Goal: Task Accomplishment & Management: Complete application form

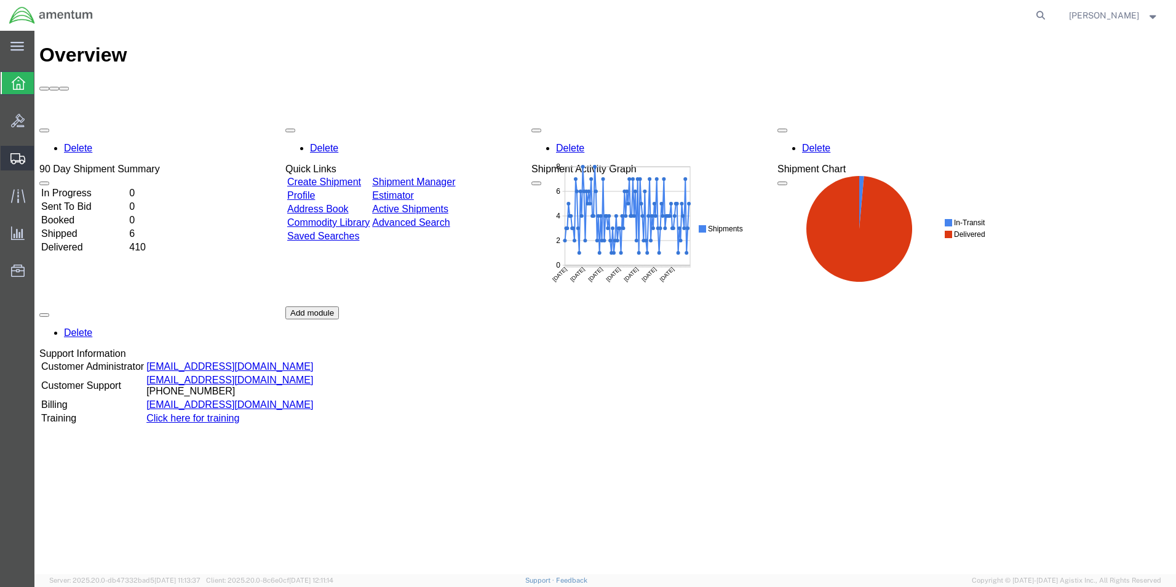
click at [0, 0] on span "Create Shipment" at bounding box center [0, 0] width 0 height 0
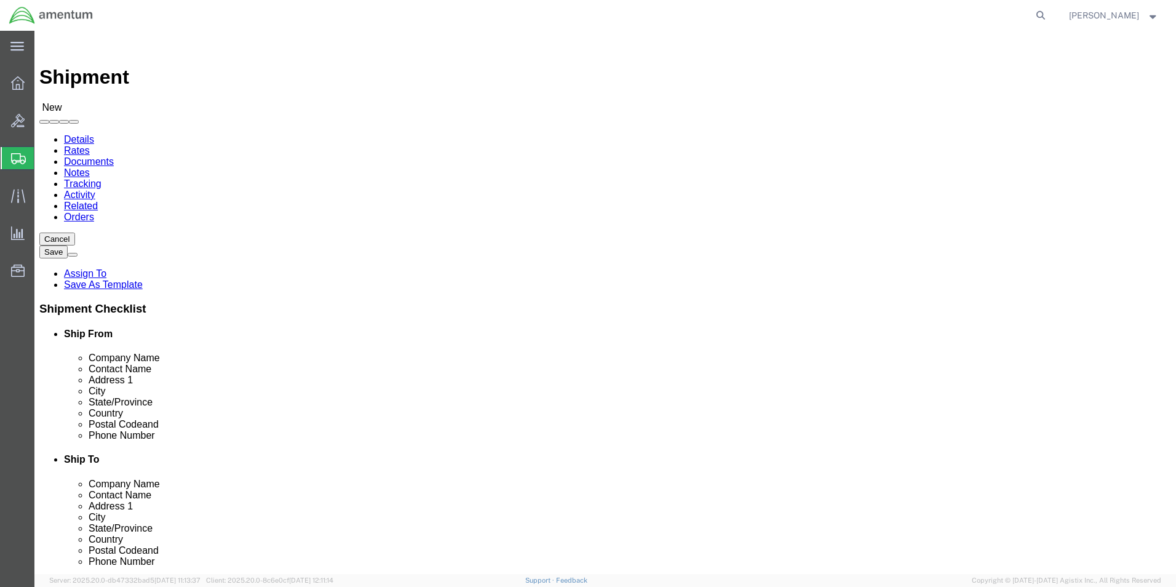
select select
type input "eho"
select select "49929"
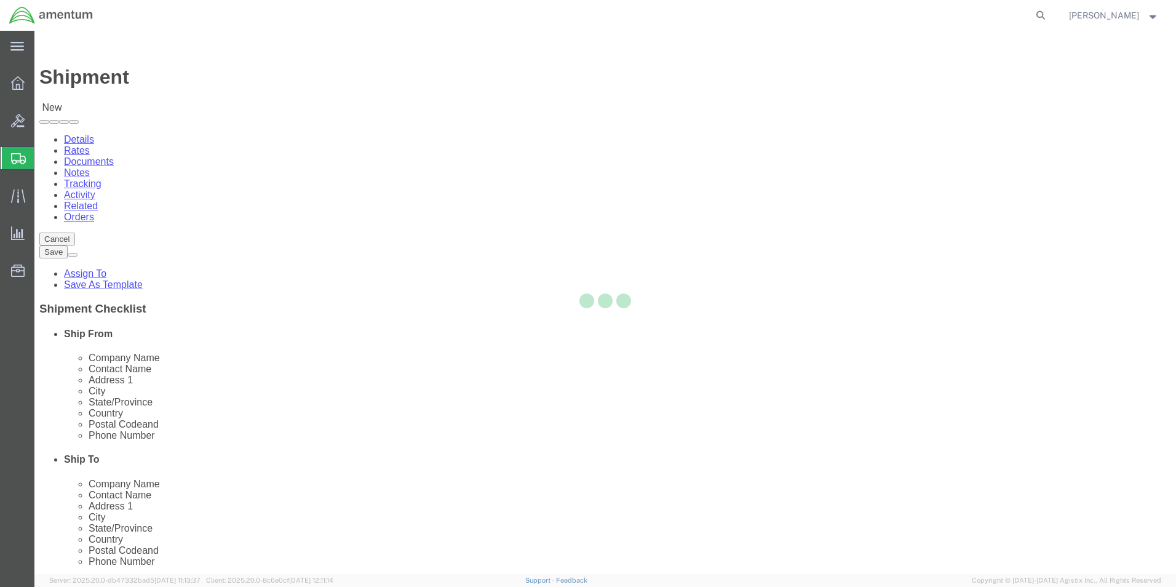
select select "[GEOGRAPHIC_DATA]"
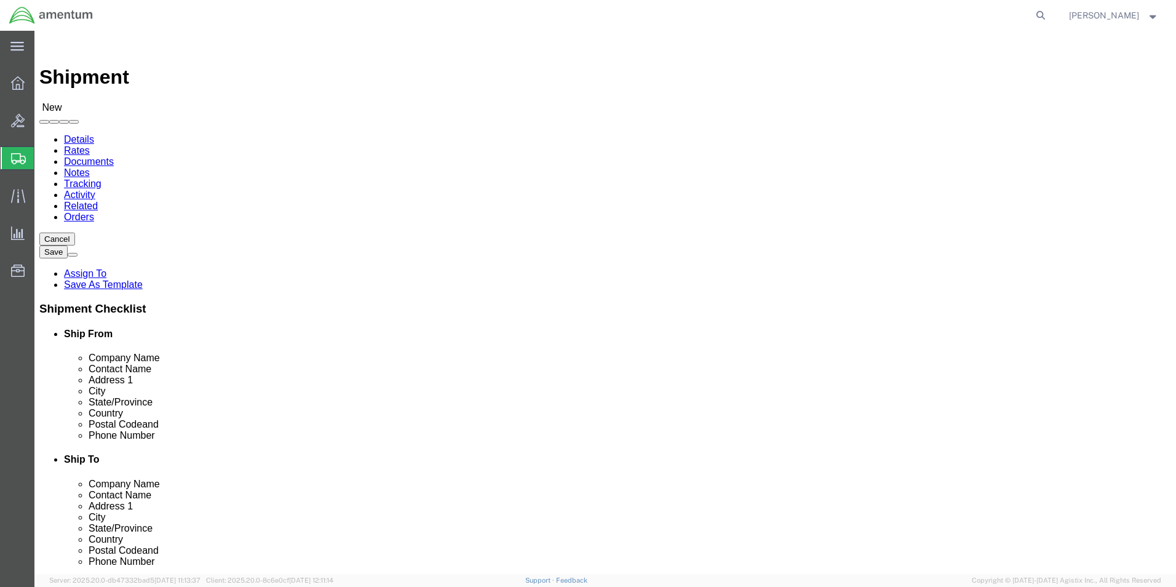
click input "text"
type input "[PERSON_NAME][EMAIL_ADDRESS][PERSON_NAME][DOMAIN_NAME]"
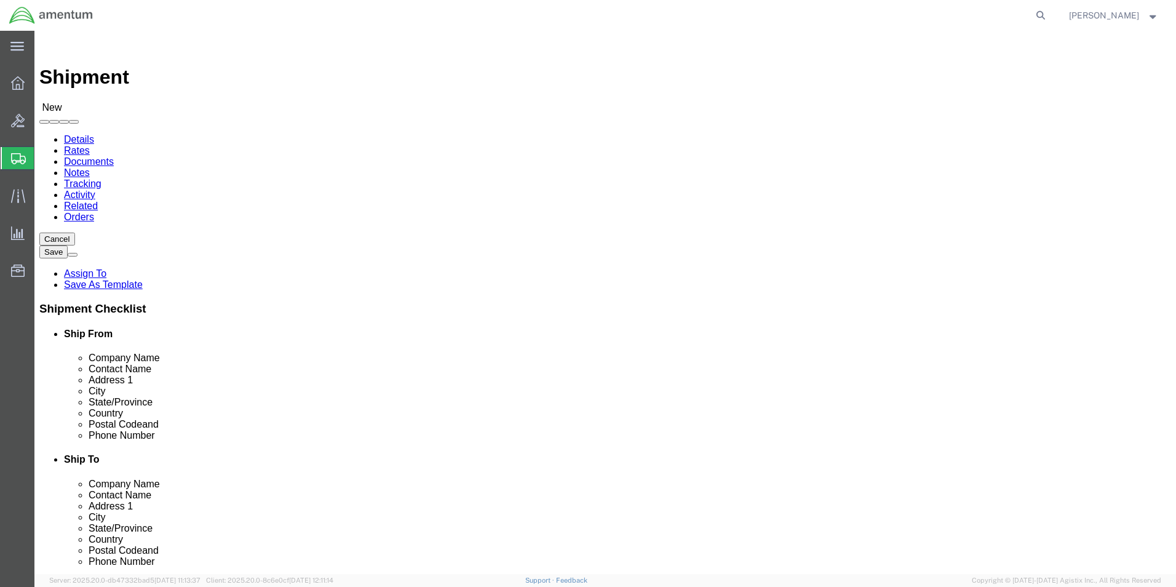
click input "checkbox"
checkbox input "false"
click input "text"
type input "A"
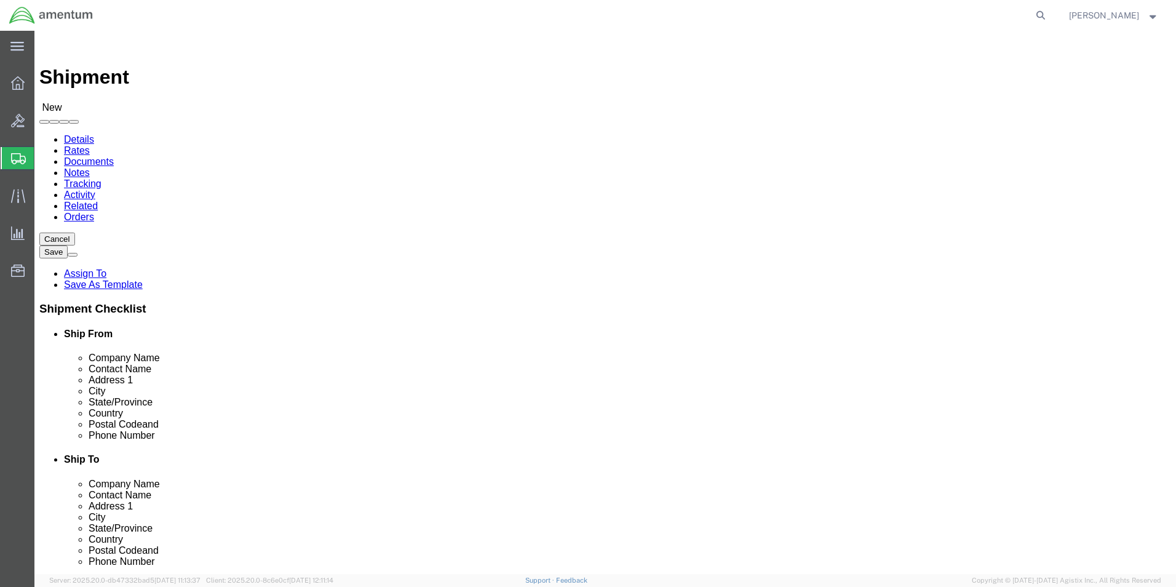
click input "text"
type input "A"
click input "text"
type input "AEO SPECIALTIES, INC."
type input "[PERSON_NAME]"
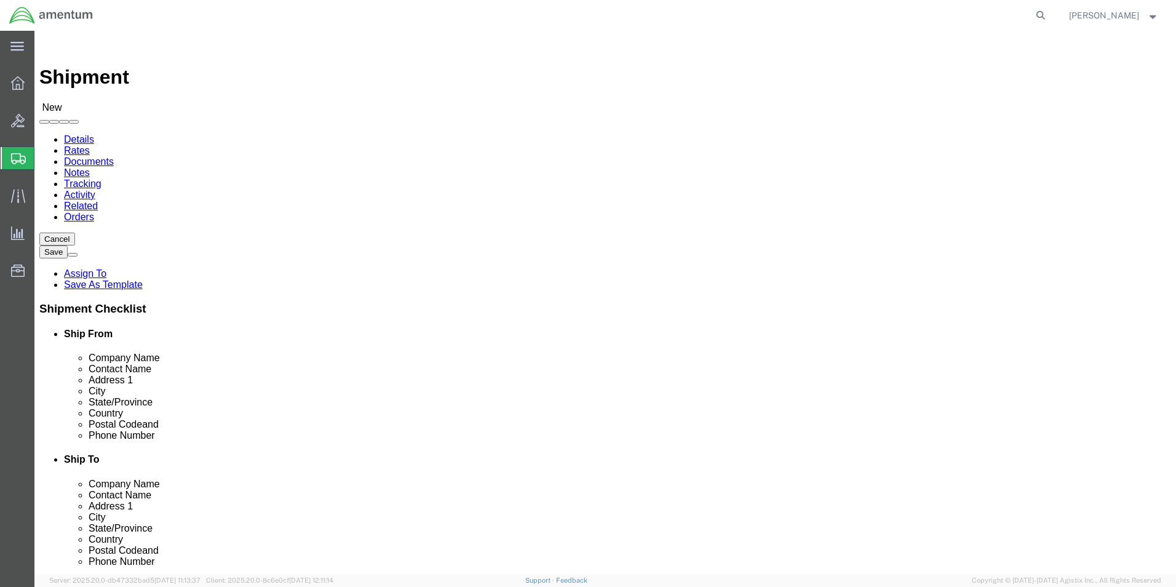
click input "text"
type input "[STREET_ADDRESS]"
type input "BOISE"
type input "I"
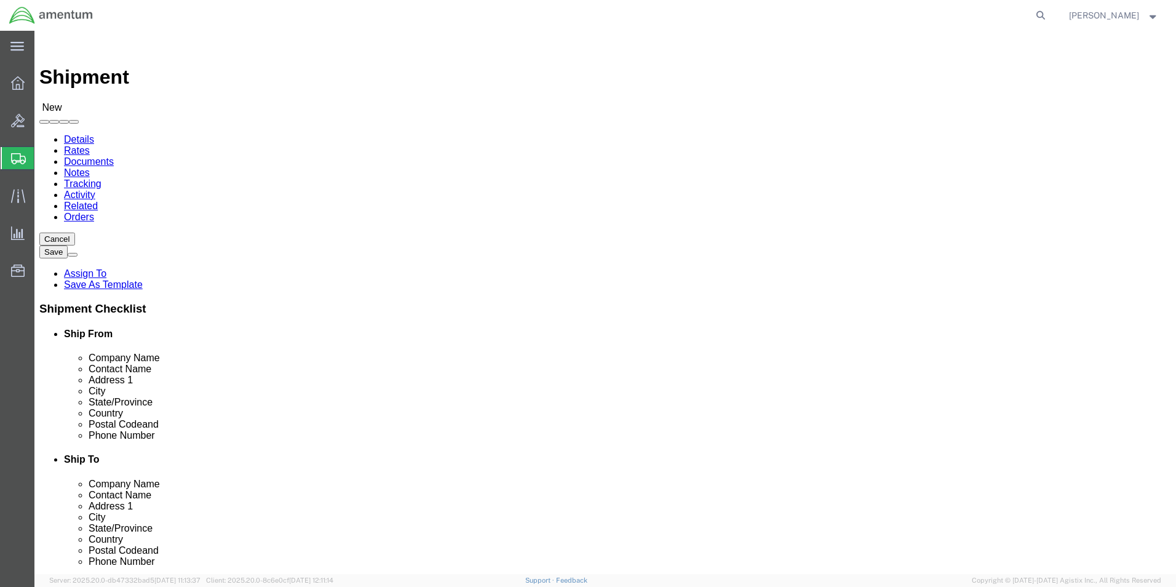
click input "Postal Code"
type input "83713"
click input "text"
type input "[PHONE_NUMBER]"
click input "AEO SPECIALTIES, INC."
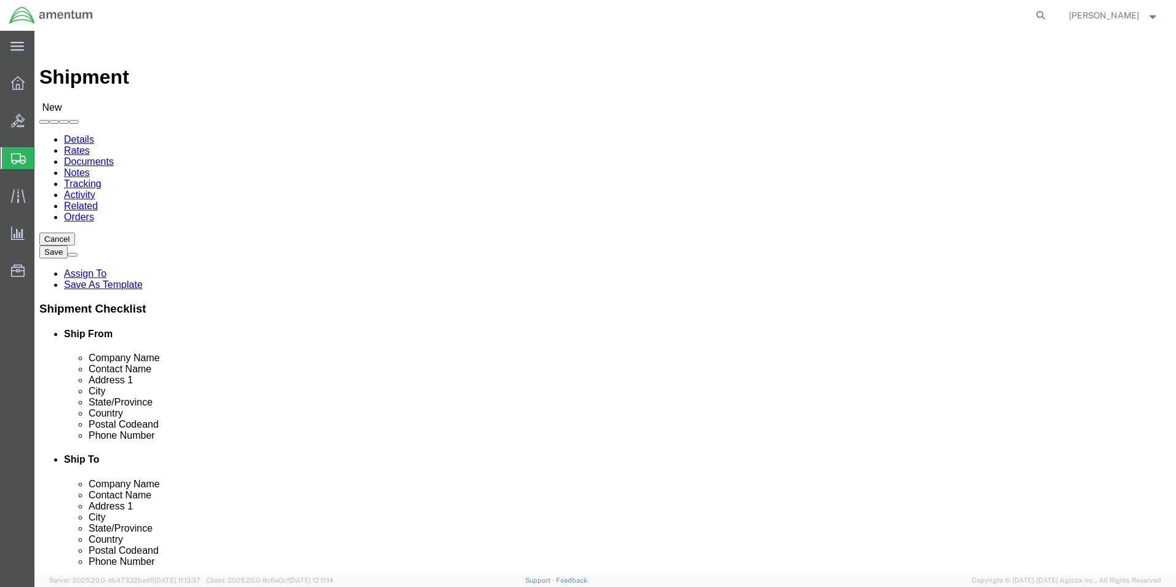
type input "AERO SPECIALTIES, INC."
click span
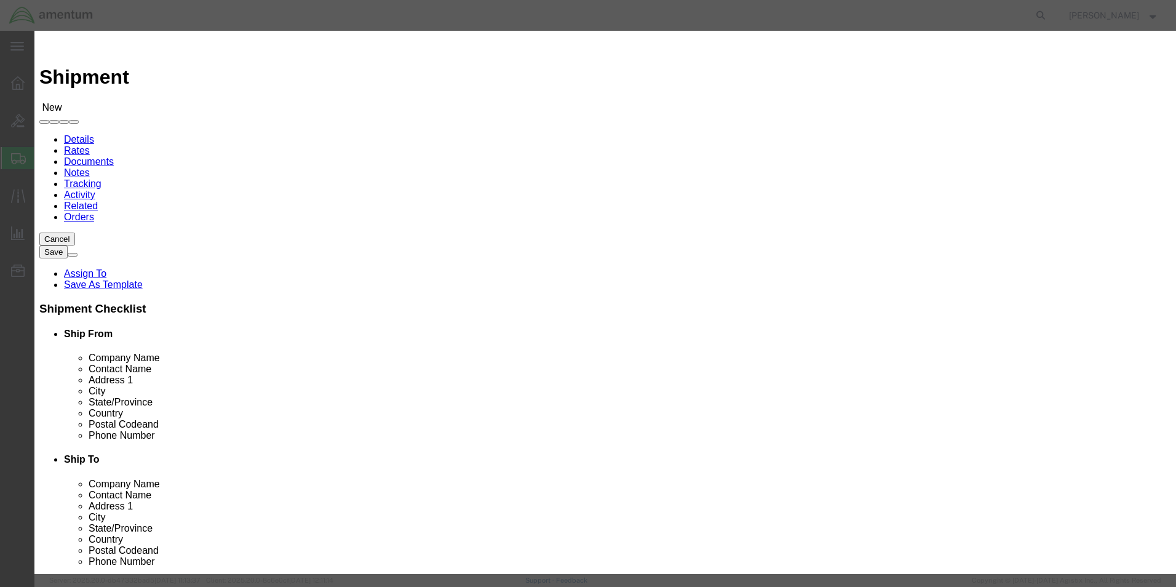
click input "checkbox"
checkbox input "true"
click button "Save"
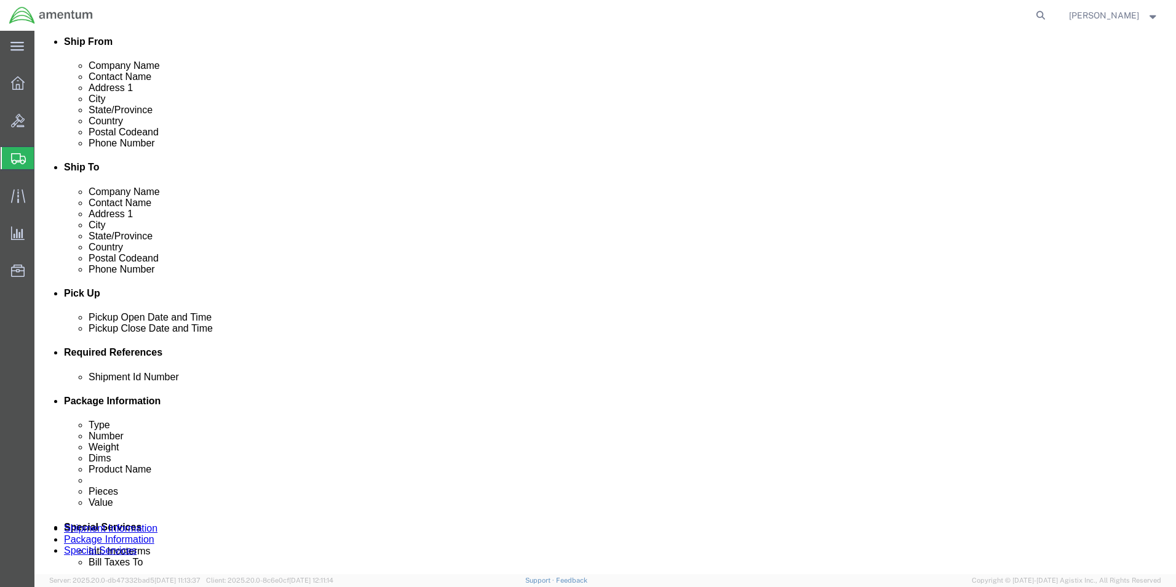
scroll to position [308, 0]
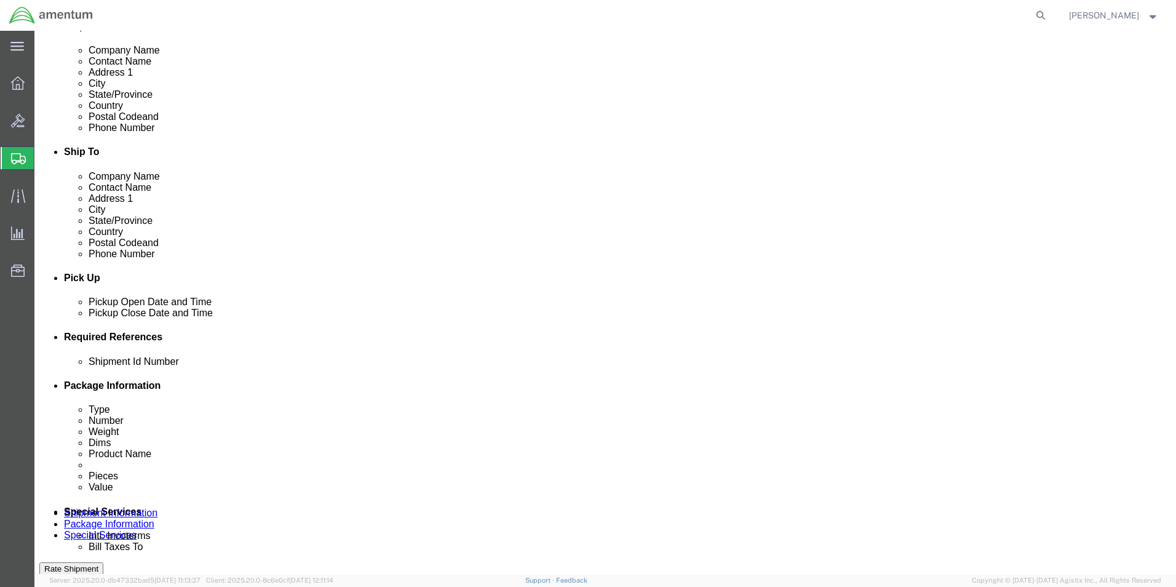
click div "[DATE] 10:00 AM"
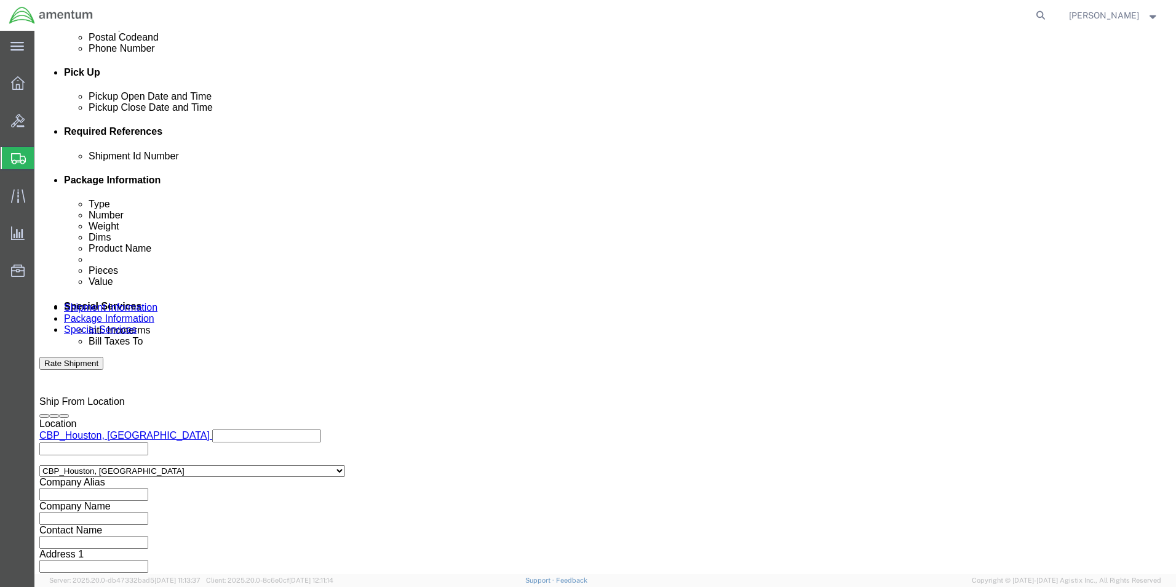
type input "2:00 PM"
click button "Apply"
click button "Add reference"
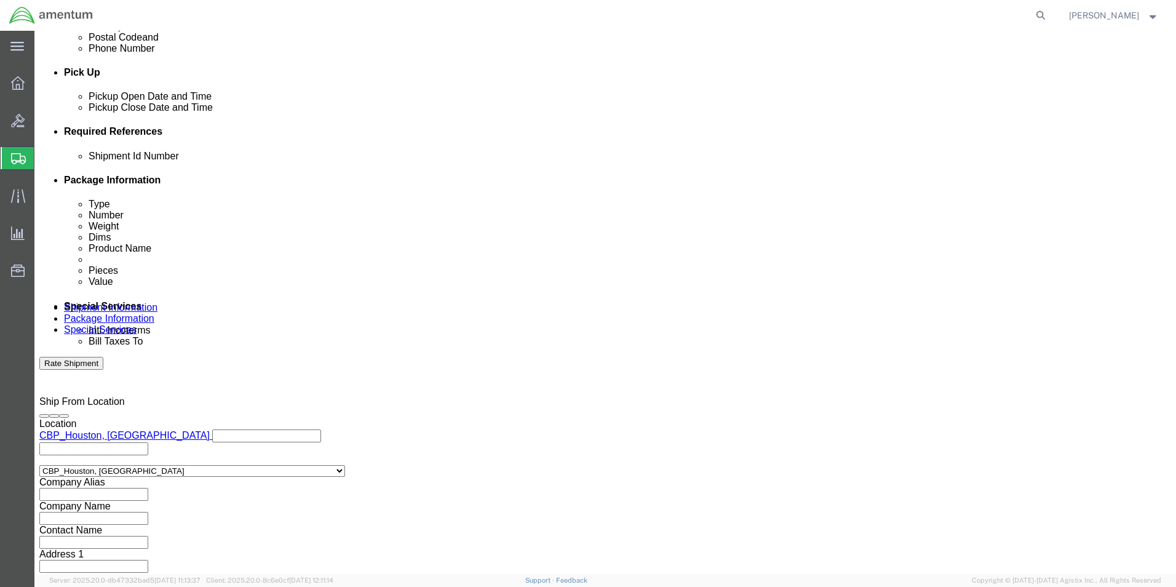
click input "text"
type input "[DATE]"
click select "Select Account Type Activity ID Airline Appointment Number ASN Batch Request # …"
select select "CUSTREF"
click select "Select Account Type Activity ID Airline Appointment Number ASN Batch Request # …"
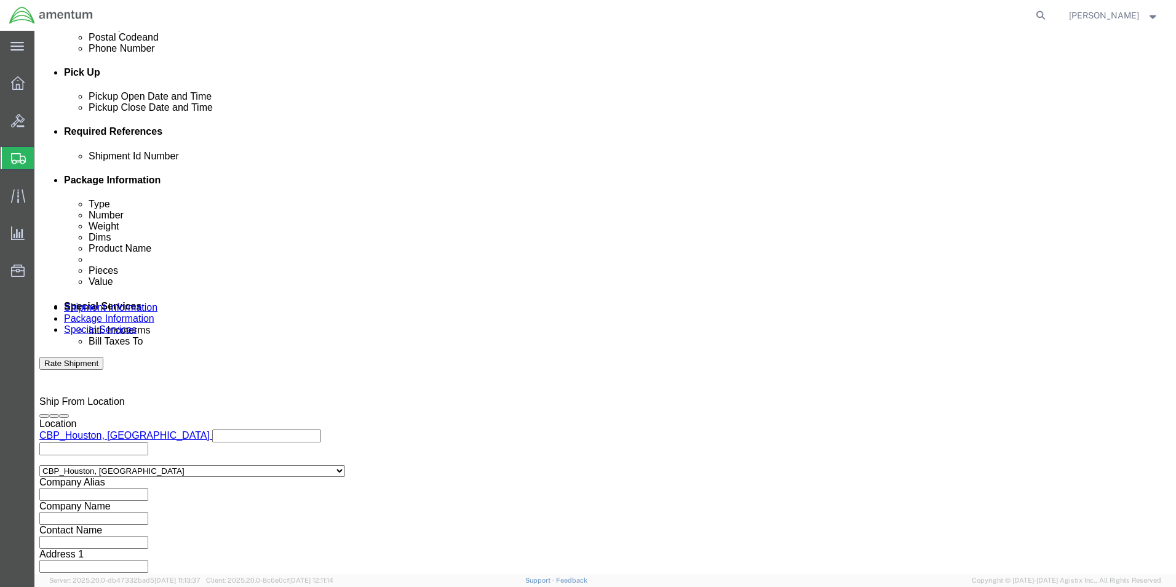
drag, startPoint x: 466, startPoint y: 243, endPoint x: 550, endPoint y: 209, distance: 90.5
click input "text"
type input "REPAIR/CBP0044811"
click select "Select Account Type Activity ID Airline Appointment Number ASN Batch Request # …"
select select "PROJNUM"
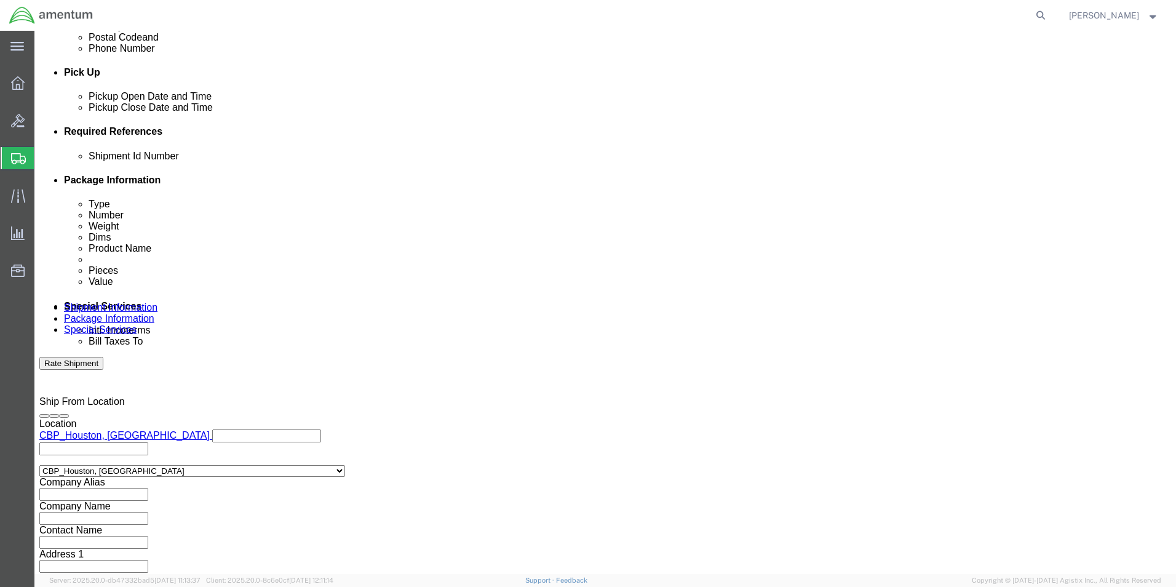
click select "Select Account Type Activity ID Airline Appointment Number ASN Batch Request # …"
click input "text"
type input "6118.04.03.2219.000.EHO.0000"
click select "Select Account Type Activity ID Airline Appointment Number ASN Batch Request # …"
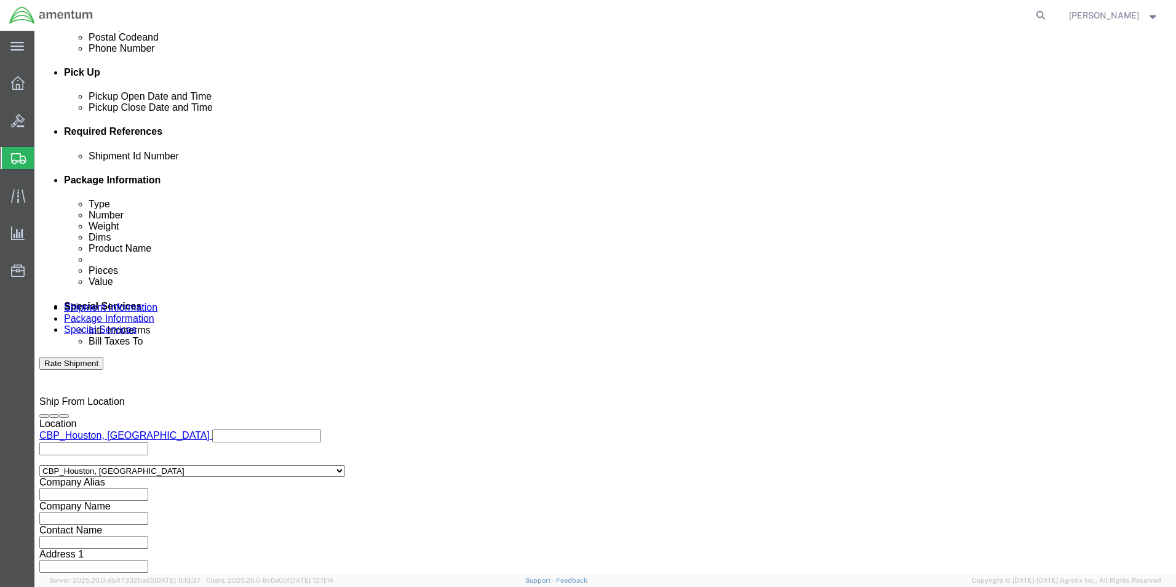
scroll to position [0, 0]
select select "DEPT"
click select "Select Account Type Activity ID Airline Appointment Number ASN Batch Request # …"
drag, startPoint x: 196, startPoint y: 266, endPoint x: 298, endPoint y: 224, distance: 110.6
click input "text"
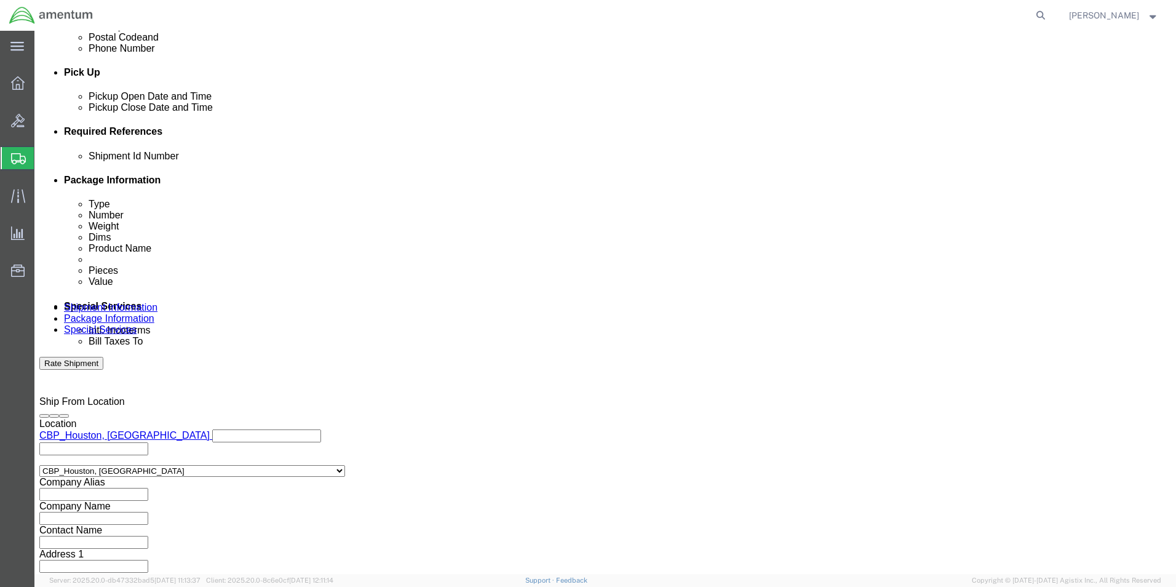
type input "CBP"
click button "Continue"
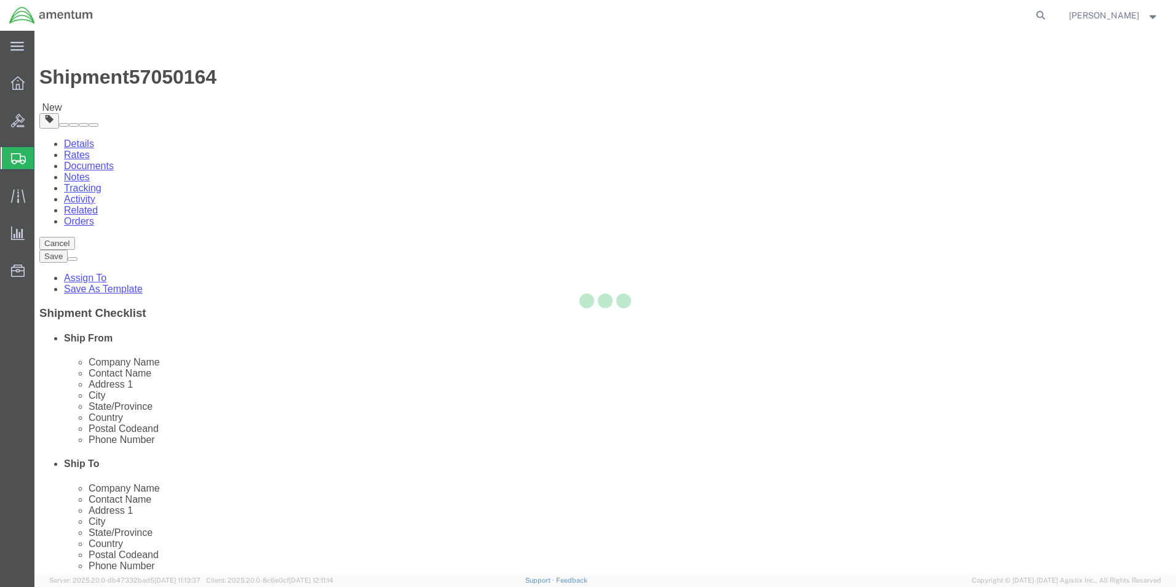
select select "CBOX"
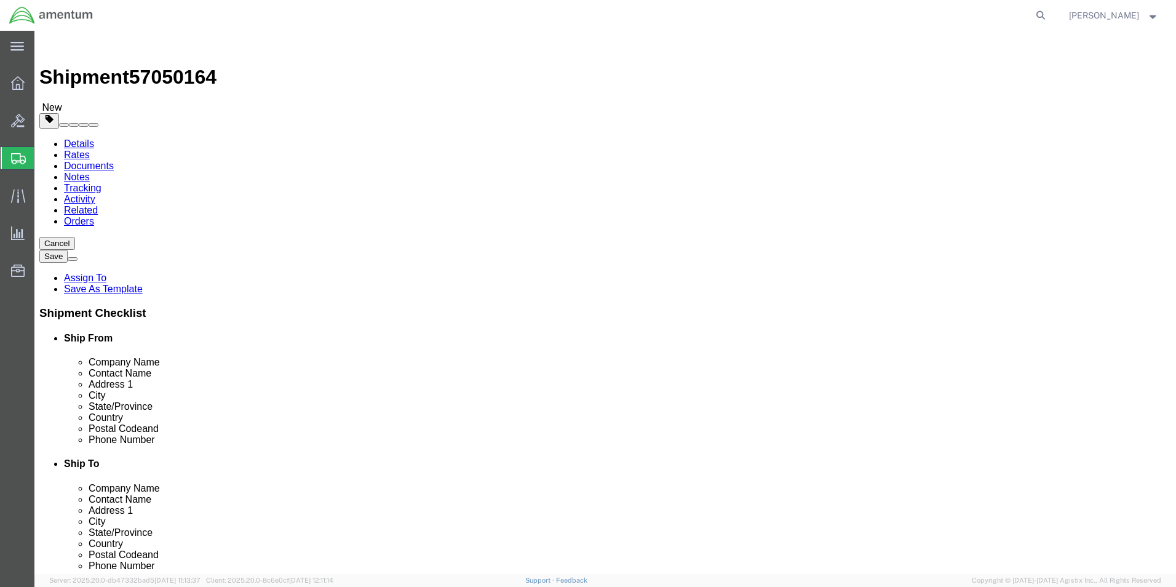
click input "text"
type input "21"
type input "12"
type input "13"
type input "55.0"
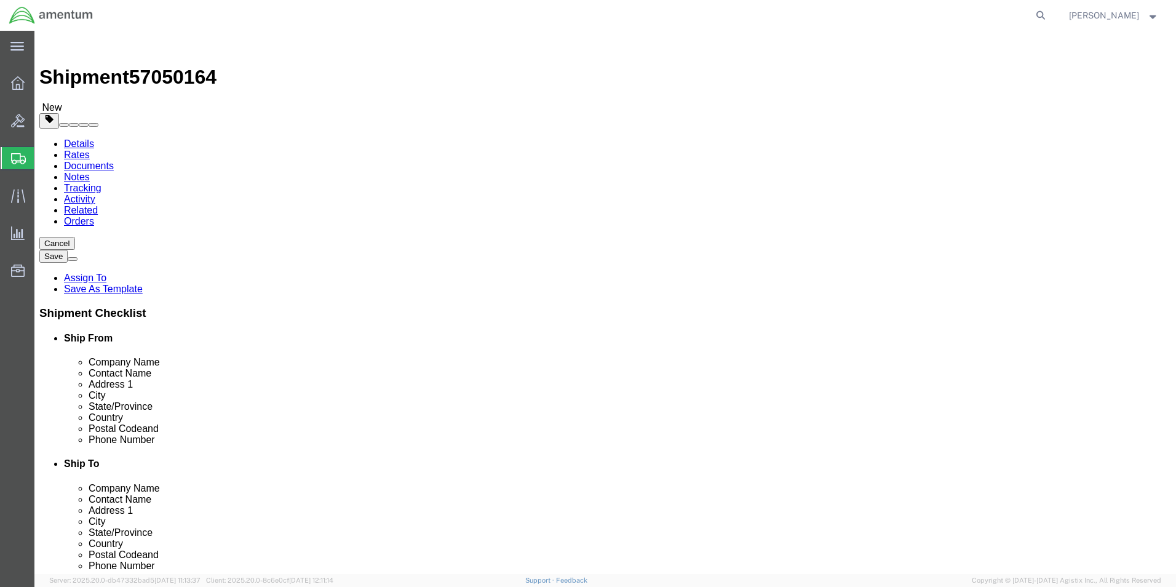
click div "Package Content # 1 x Package Type Select BCK Boxes Bale(s) Basket(s) Bolt(s) B…"
click link "Add Content"
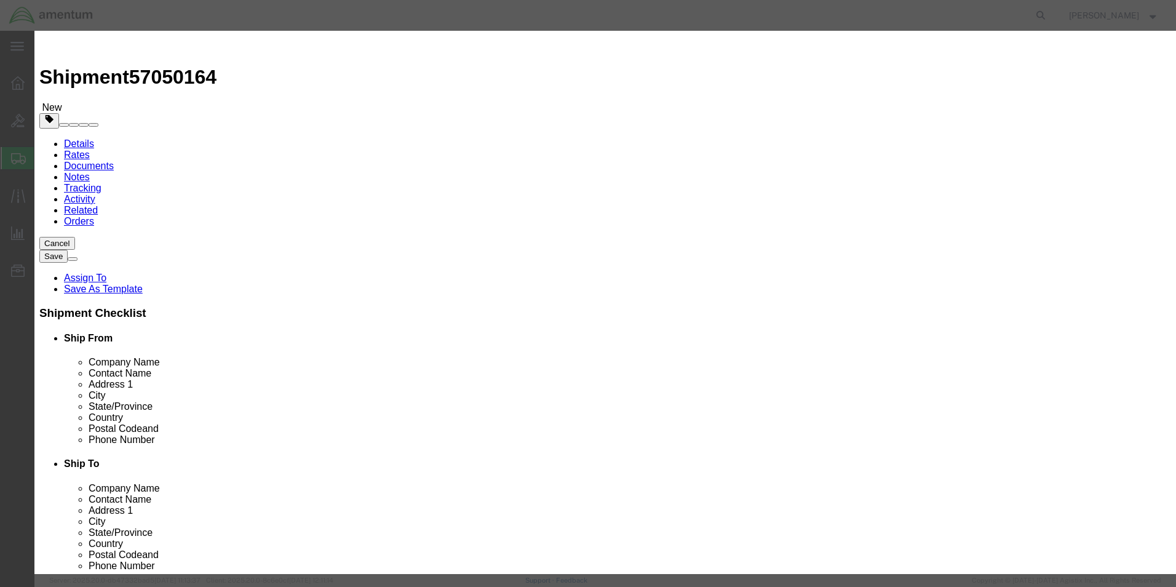
click input "text"
type input "BOOT PUMP"
type input "1"
type input "5000.00"
click button "Save & Close"
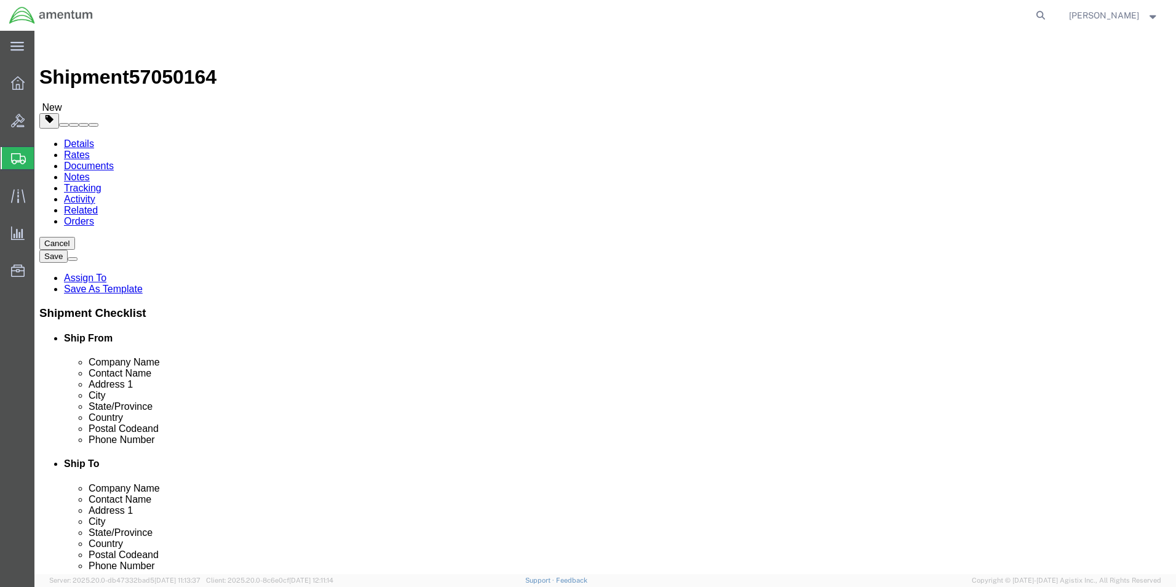
click button "Rate Shipment"
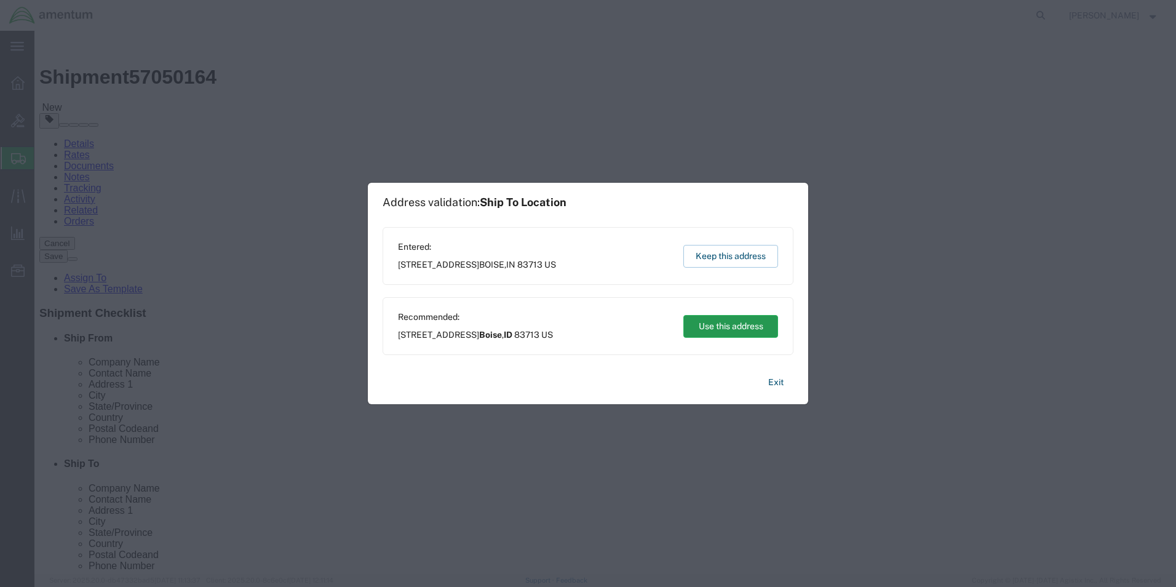
click at [714, 325] on button "Use this address" at bounding box center [731, 326] width 95 height 23
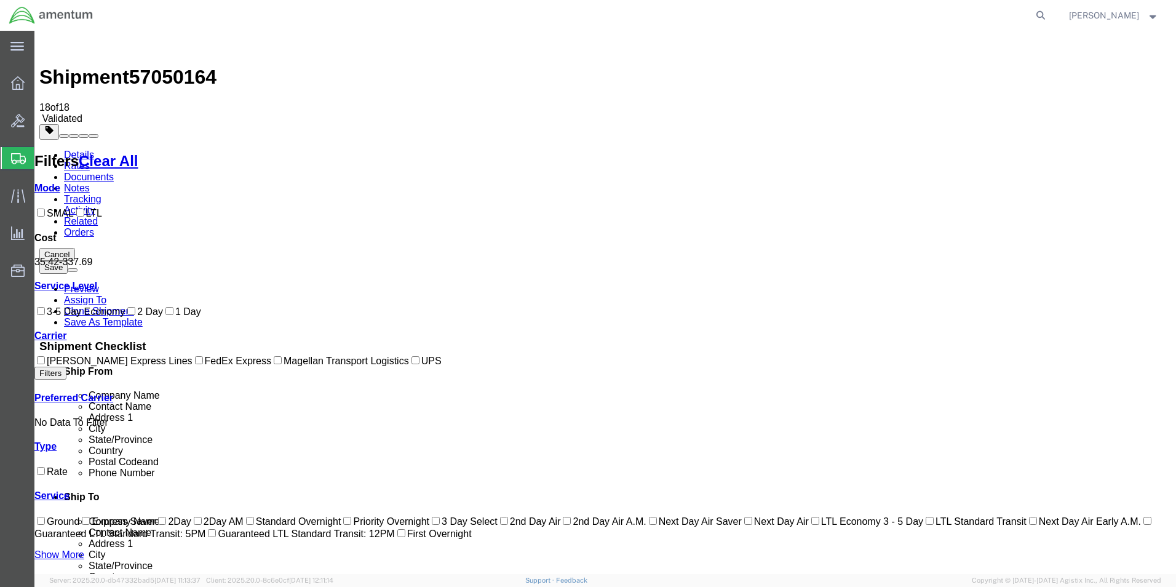
click at [84, 150] on link "Details" at bounding box center [79, 155] width 30 height 10
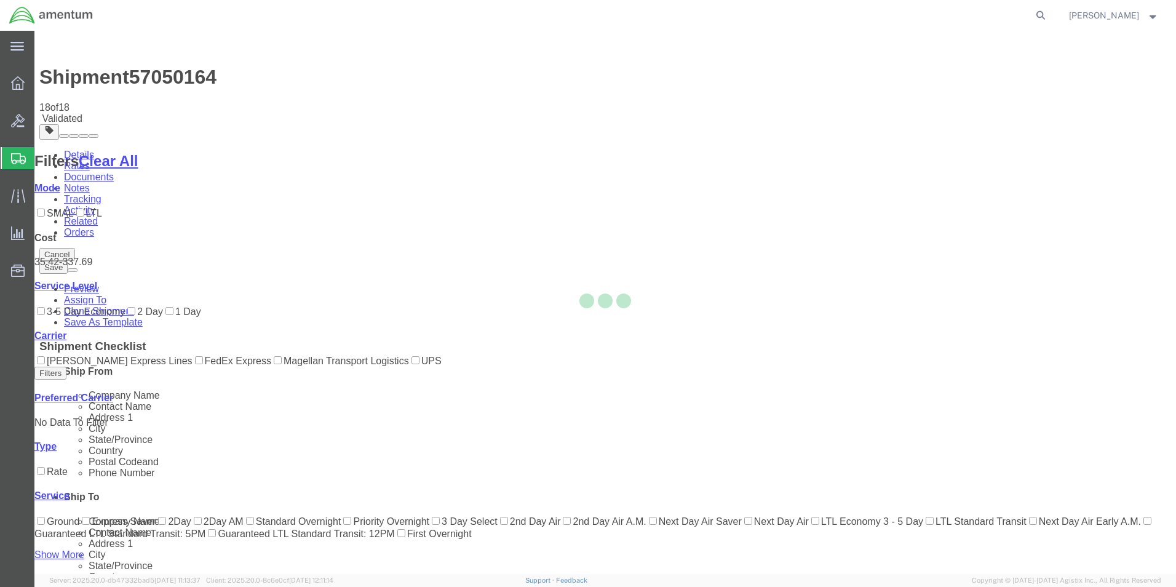
select select "49929"
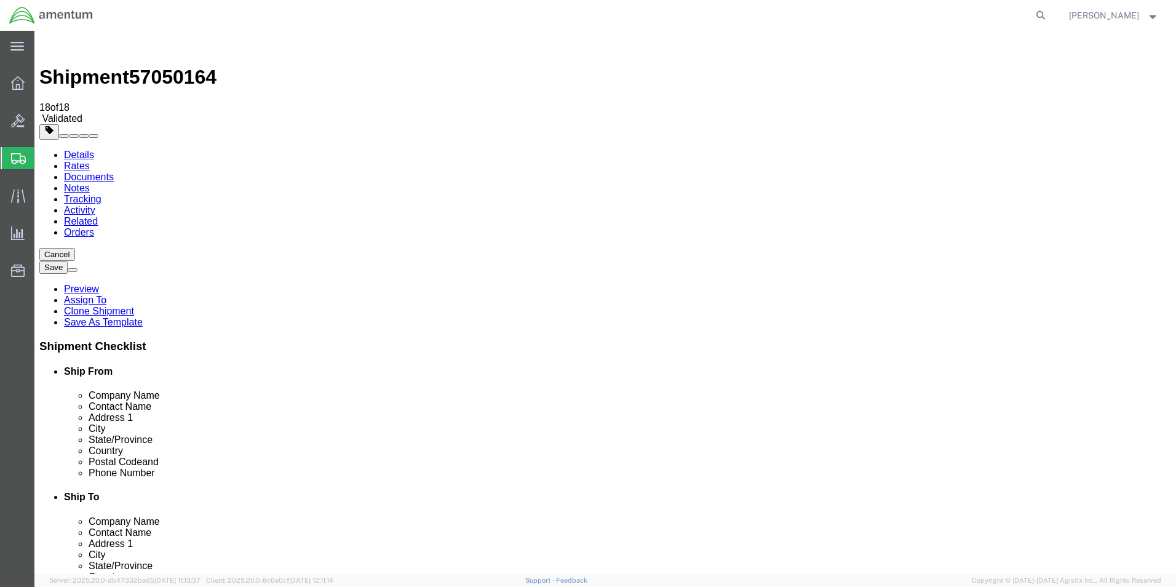
click link "Documents"
click at [90, 161] on link "Rates" at bounding box center [77, 166] width 26 height 10
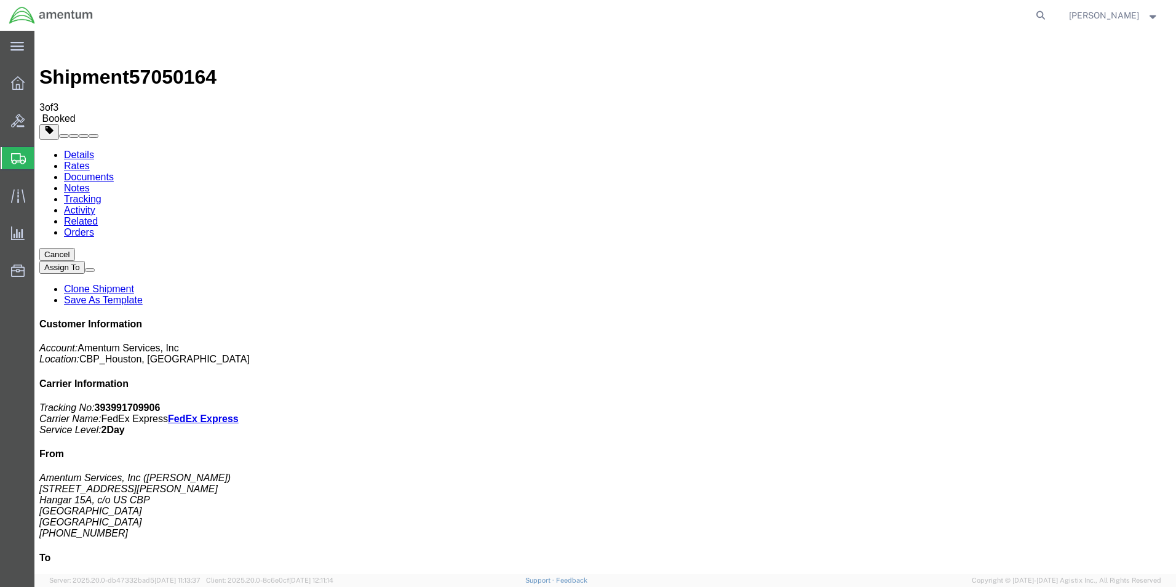
checkbox input "true"
select select "3"
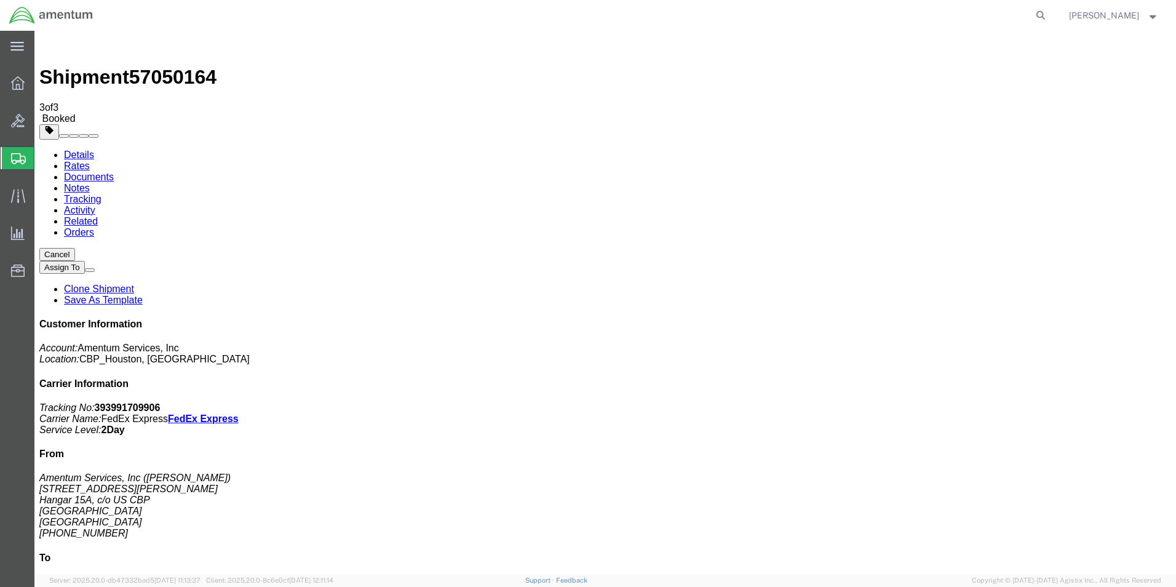
click at [78, 150] on link "Details" at bounding box center [79, 155] width 30 height 10
click link "Schedule pickup request"
